Goal: Find specific page/section: Find specific page/section

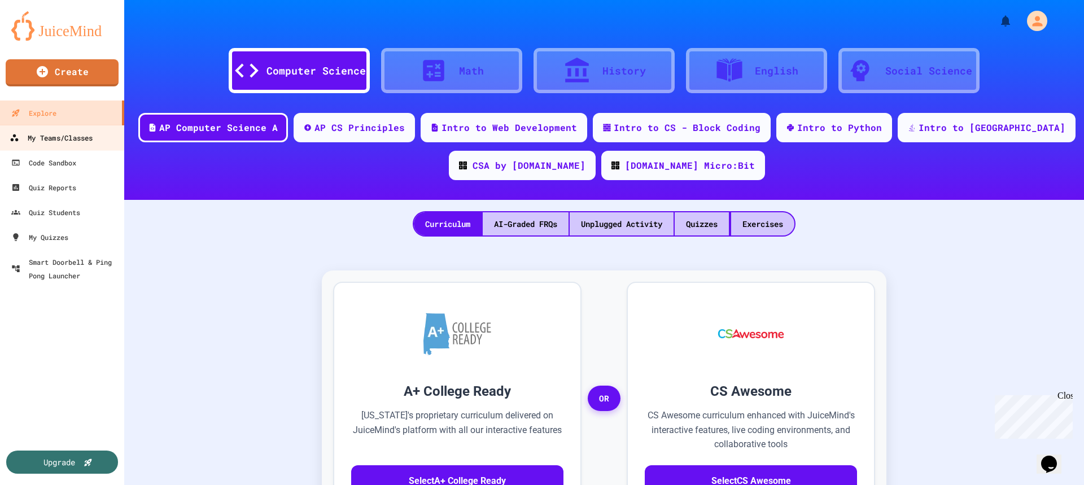
click at [59, 145] on link "My Teams/Classes" at bounding box center [62, 137] width 128 height 25
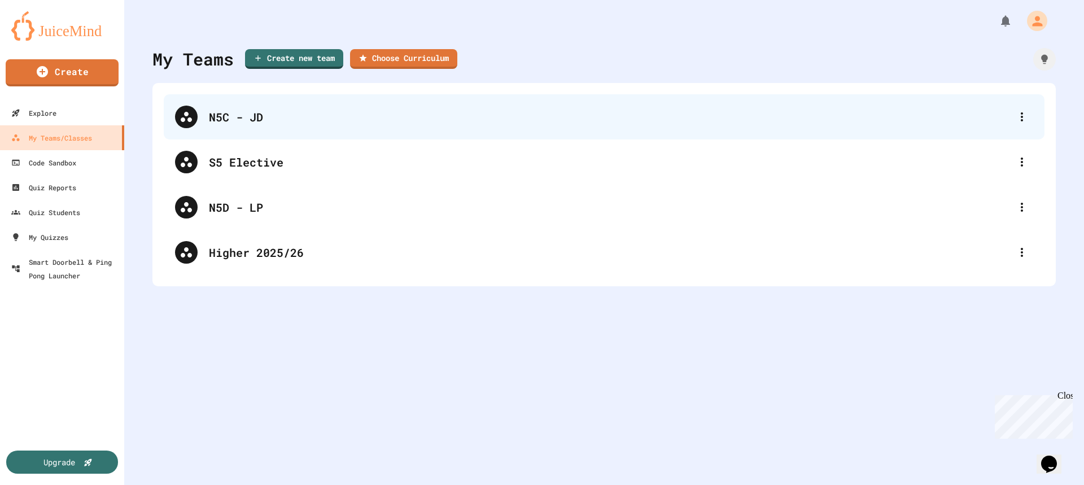
click at [272, 113] on div "N5C - JD" at bounding box center [610, 116] width 802 height 17
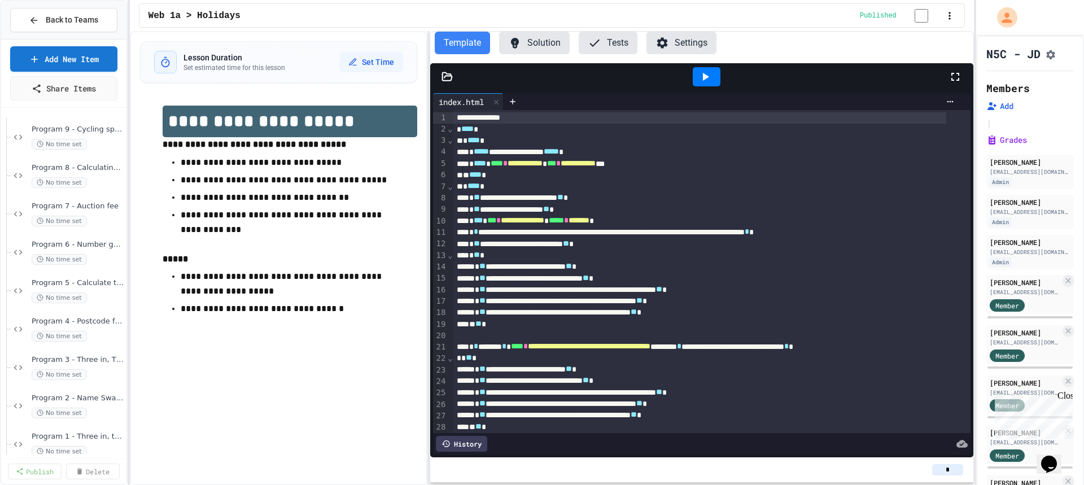
scroll to position [596, 0]
